Goal: Task Accomplishment & Management: Manage account settings

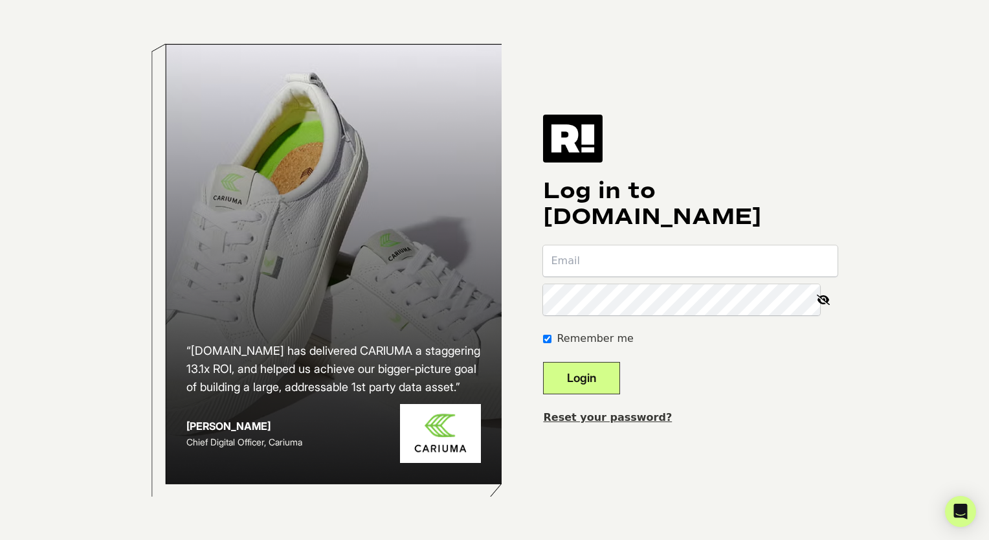
click at [649, 258] on input "email" at bounding box center [690, 260] width 295 height 31
type input "[EMAIL_ADDRESS][DOMAIN_NAME]"
click at [611, 372] on button "Login" at bounding box center [581, 378] width 77 height 32
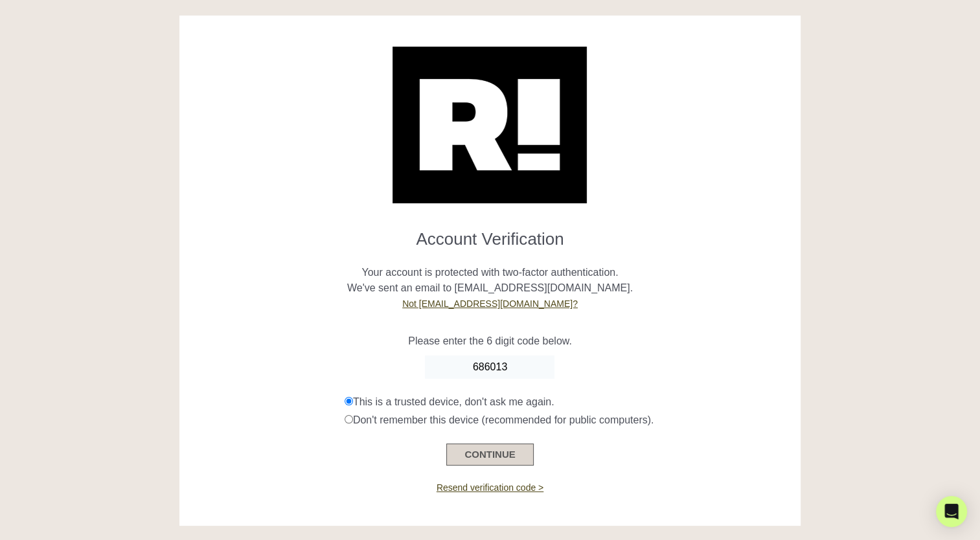
type input "686013"
click at [510, 444] on button "CONTINUE" at bounding box center [489, 455] width 87 height 22
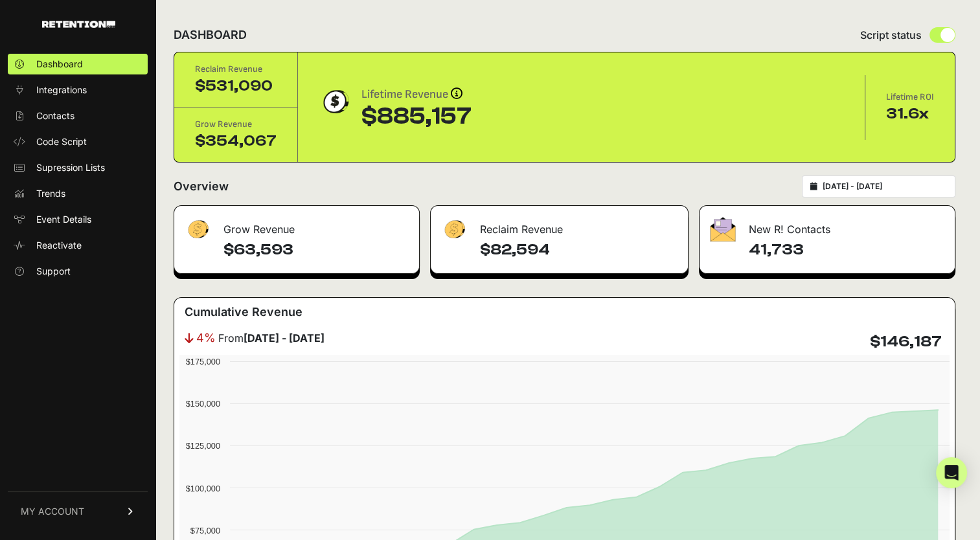
click at [71, 515] on span "MY ACCOUNT" at bounding box center [52, 511] width 63 height 13
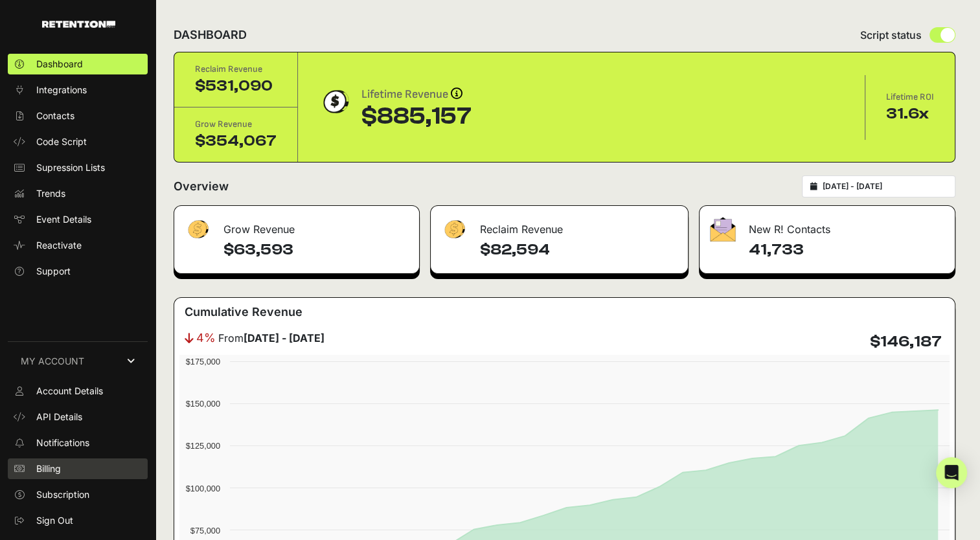
click at [72, 461] on link "Billing" at bounding box center [78, 468] width 140 height 21
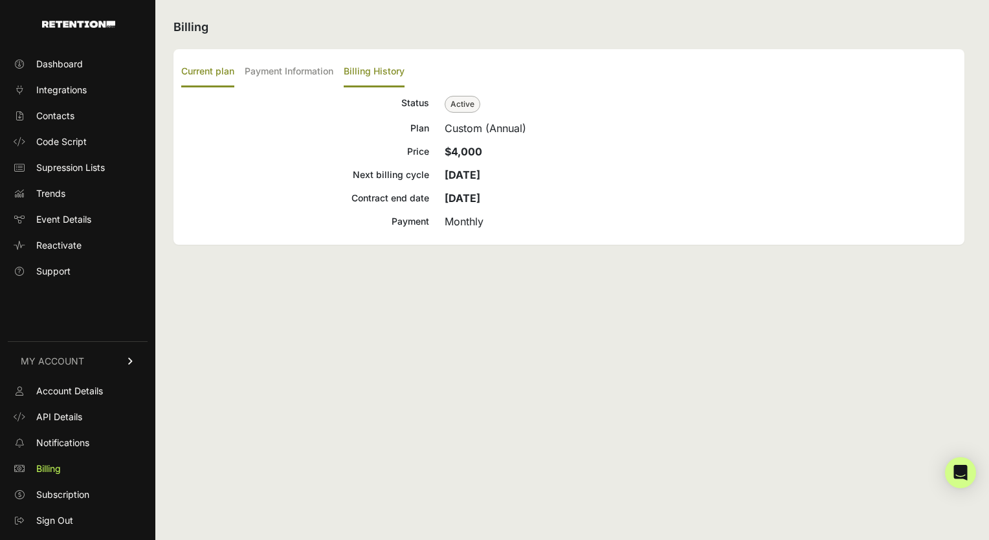
click at [381, 69] on label "Billing History" at bounding box center [374, 72] width 61 height 30
click at [0, 0] on input "Billing History" at bounding box center [0, 0] width 0 height 0
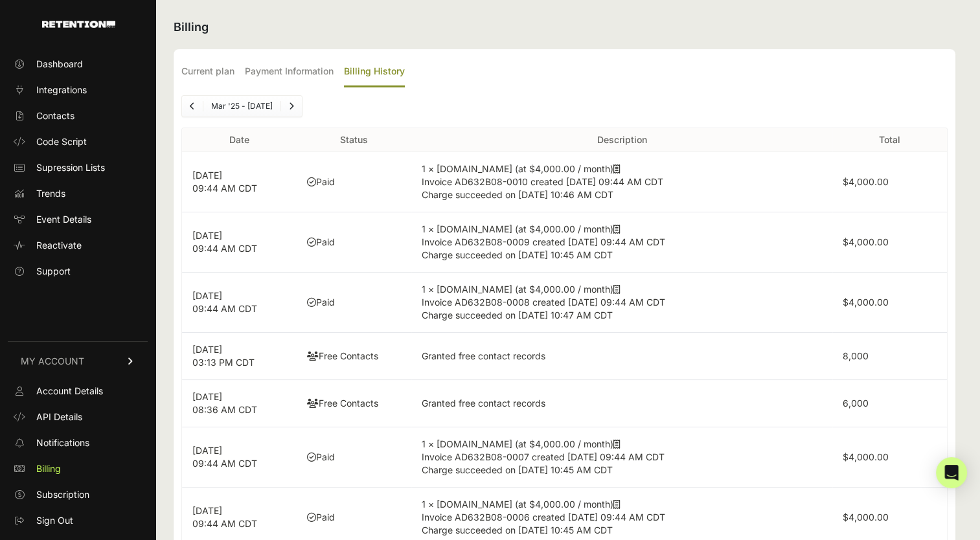
click at [601, 166] on td "1 × Retention.com (at $4,000.00 / month) Invoice AD632B08-0010 created Sep 5, 2…" at bounding box center [621, 182] width 421 height 60
click at [613, 167] on icon at bounding box center [616, 168] width 7 height 9
